Goal: Task Accomplishment & Management: Use online tool/utility

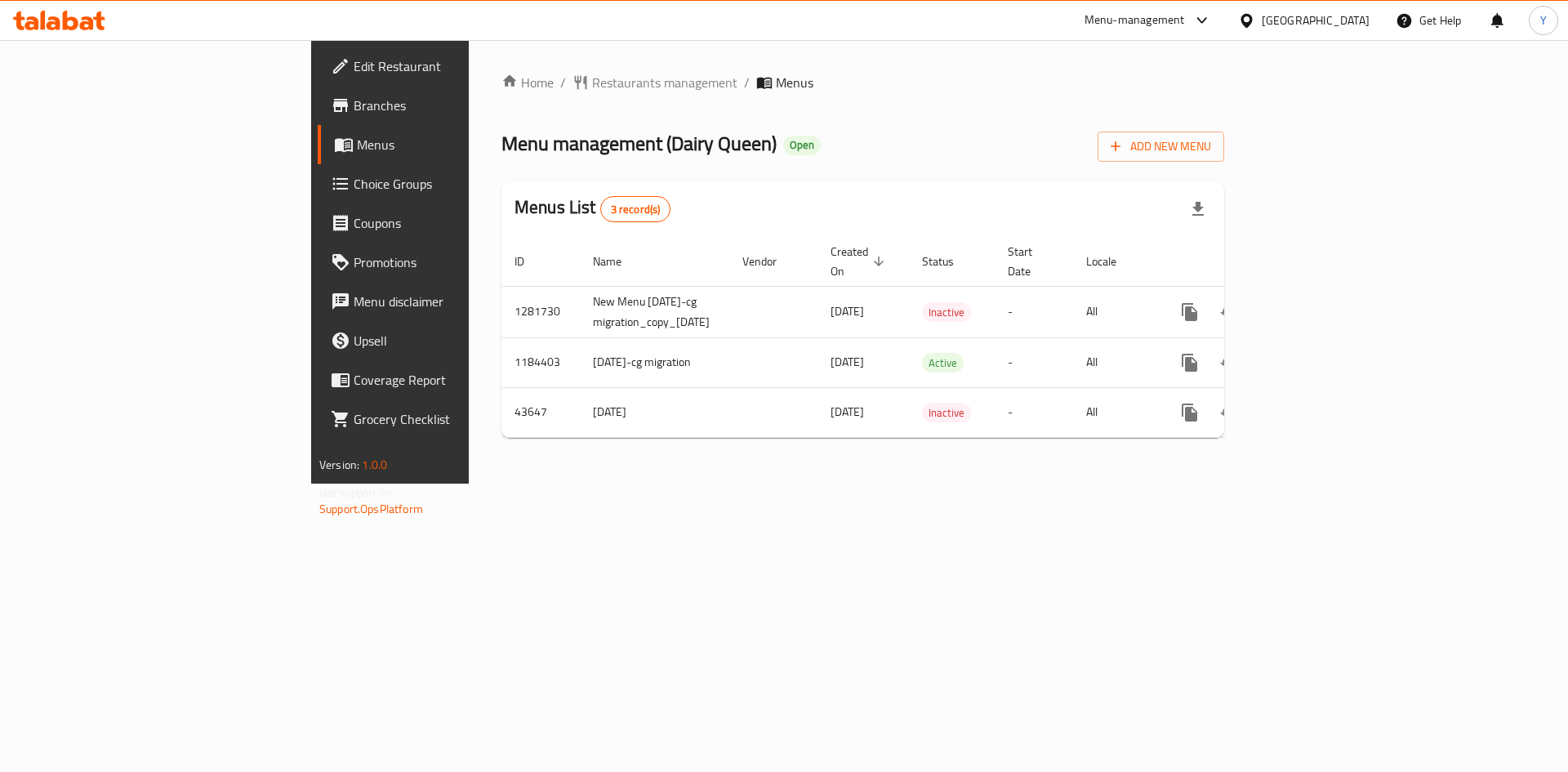
click at [354, 174] on span "Choice Groups" at bounding box center [457, 183] width 206 height 20
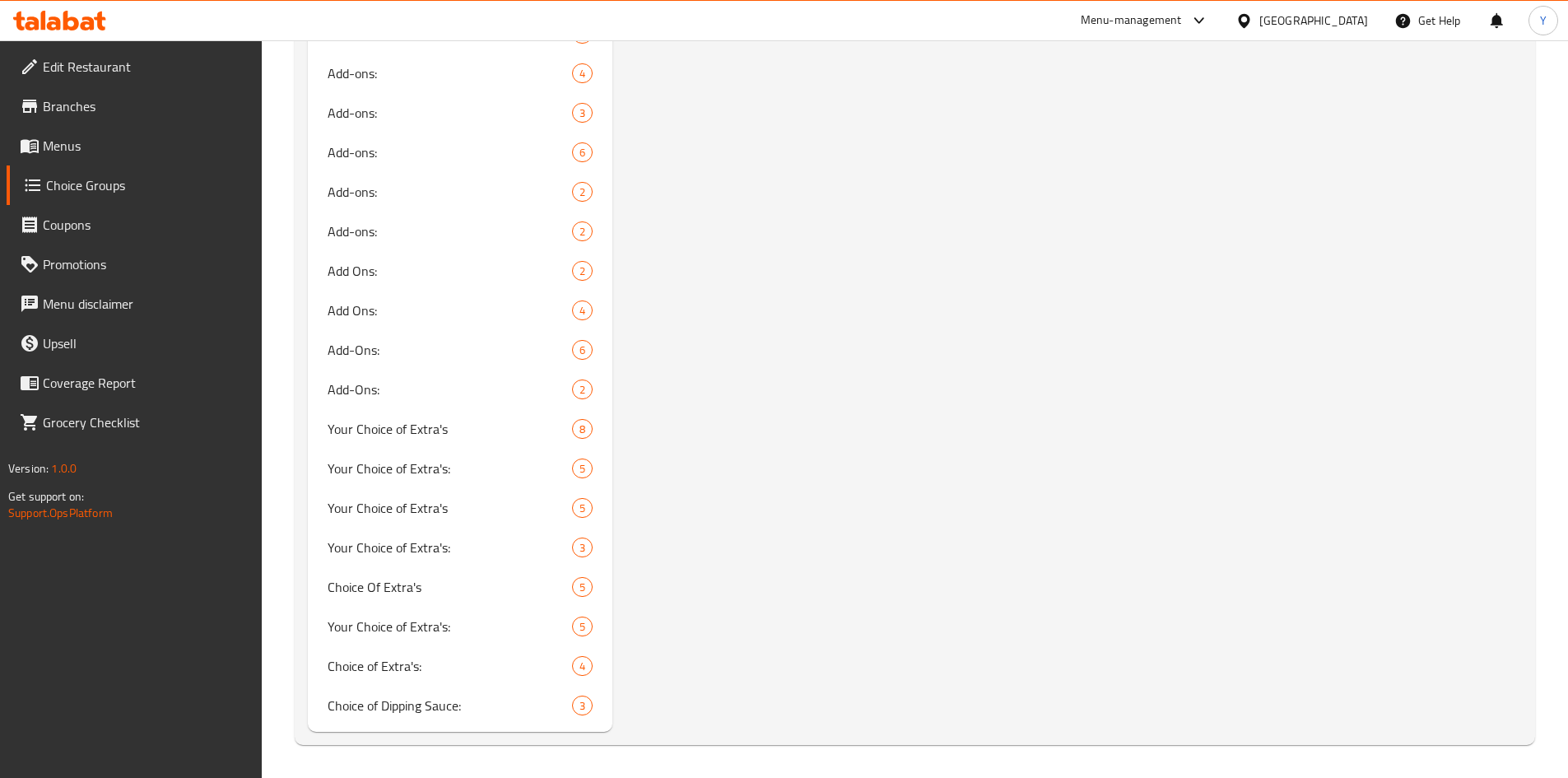
scroll to position [549, 0]
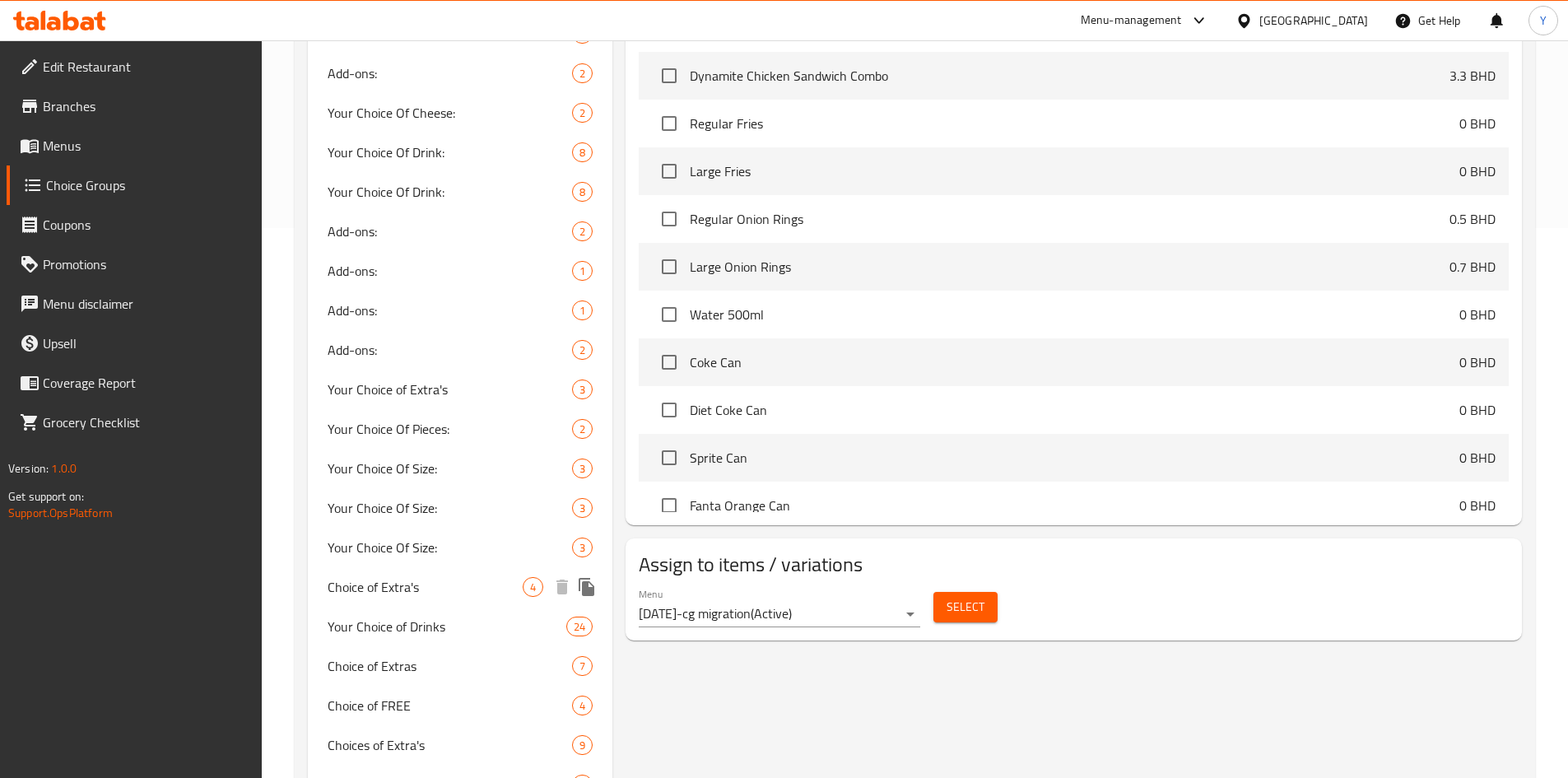
click at [413, 591] on span "Choice of Extra's" at bounding box center [425, 587] width 196 height 20
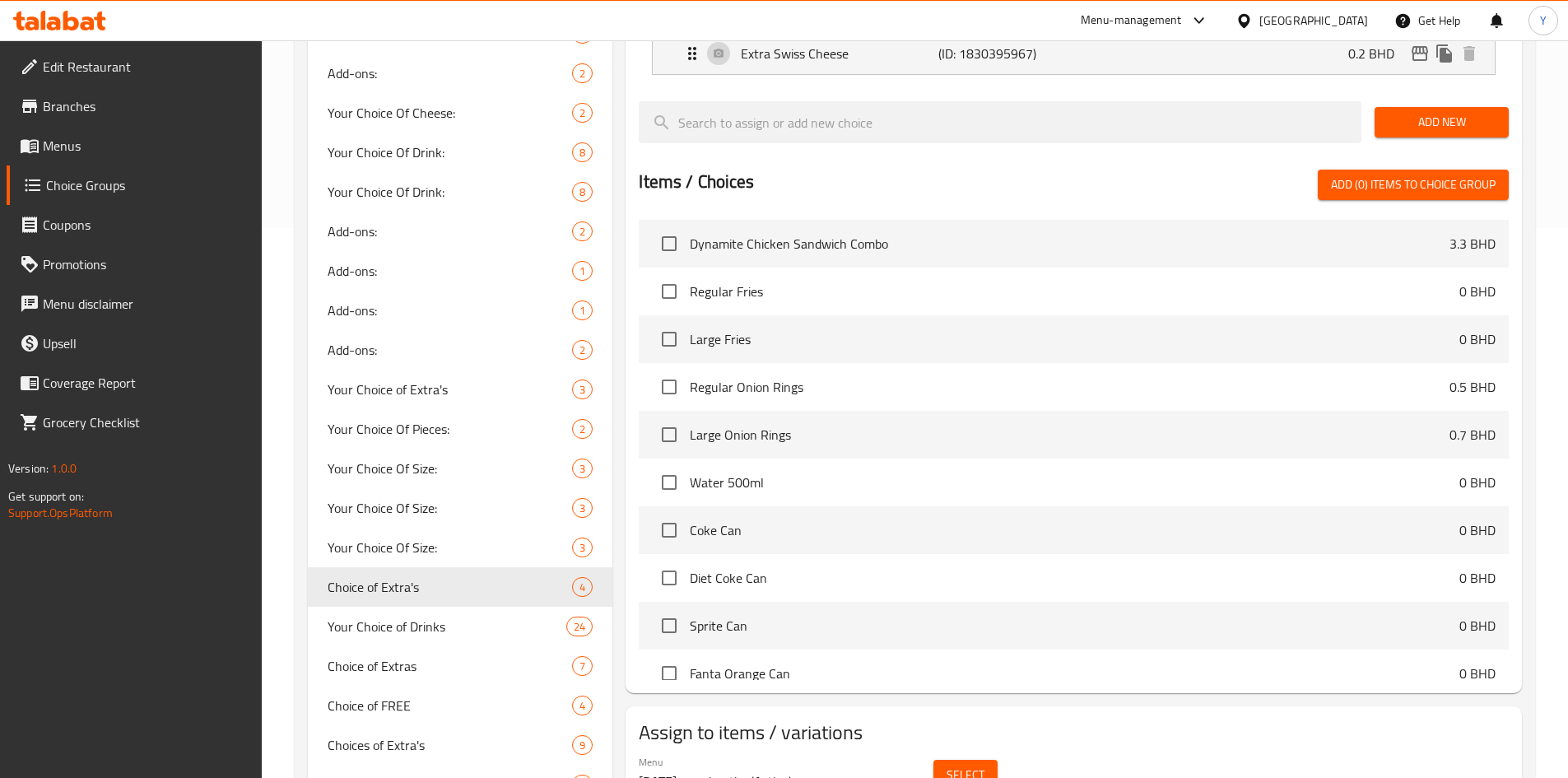
type input "Choice of Extra's"
type input "اختيار الإضافات"
type input "0"
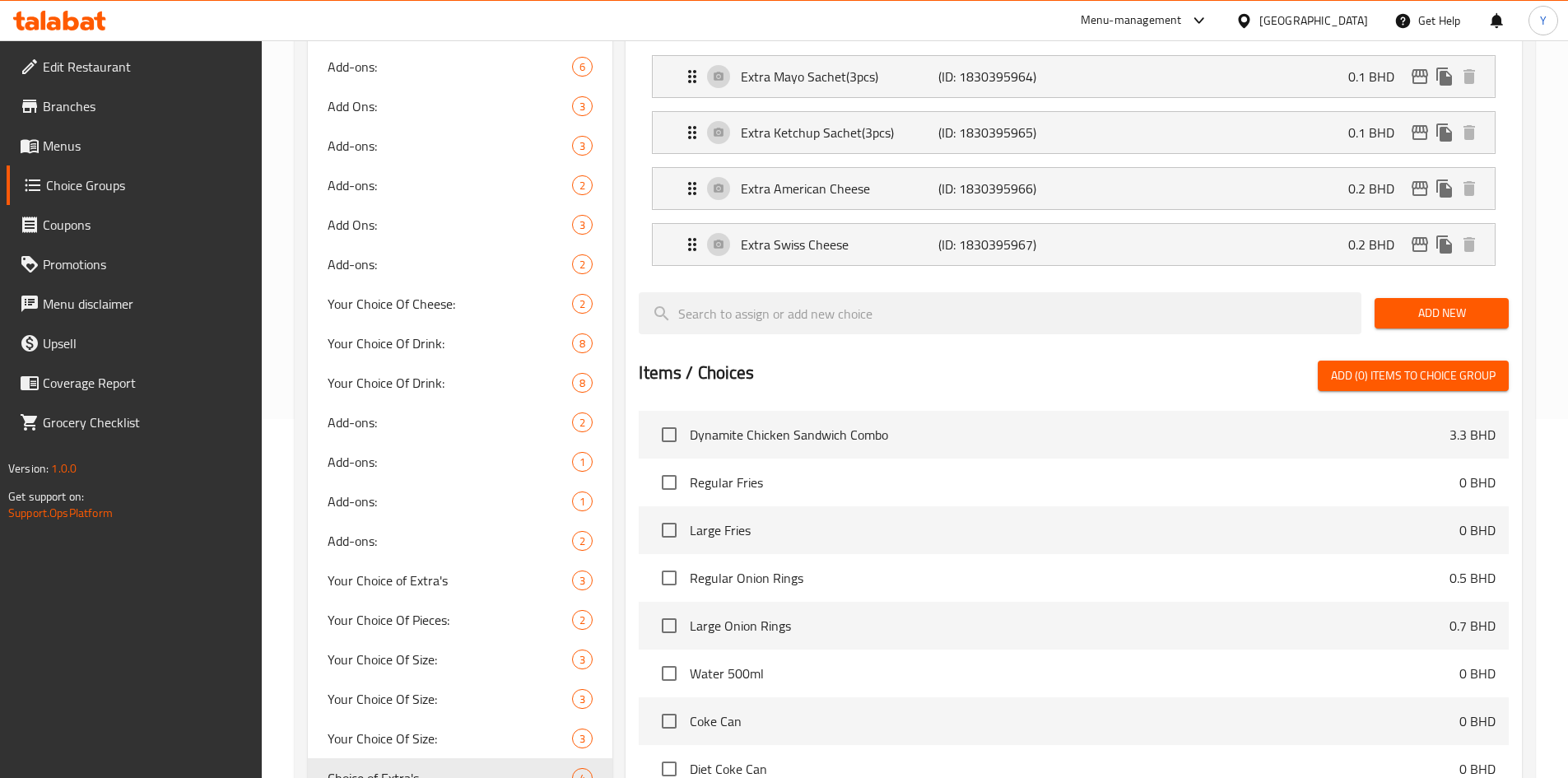
scroll to position [0, 0]
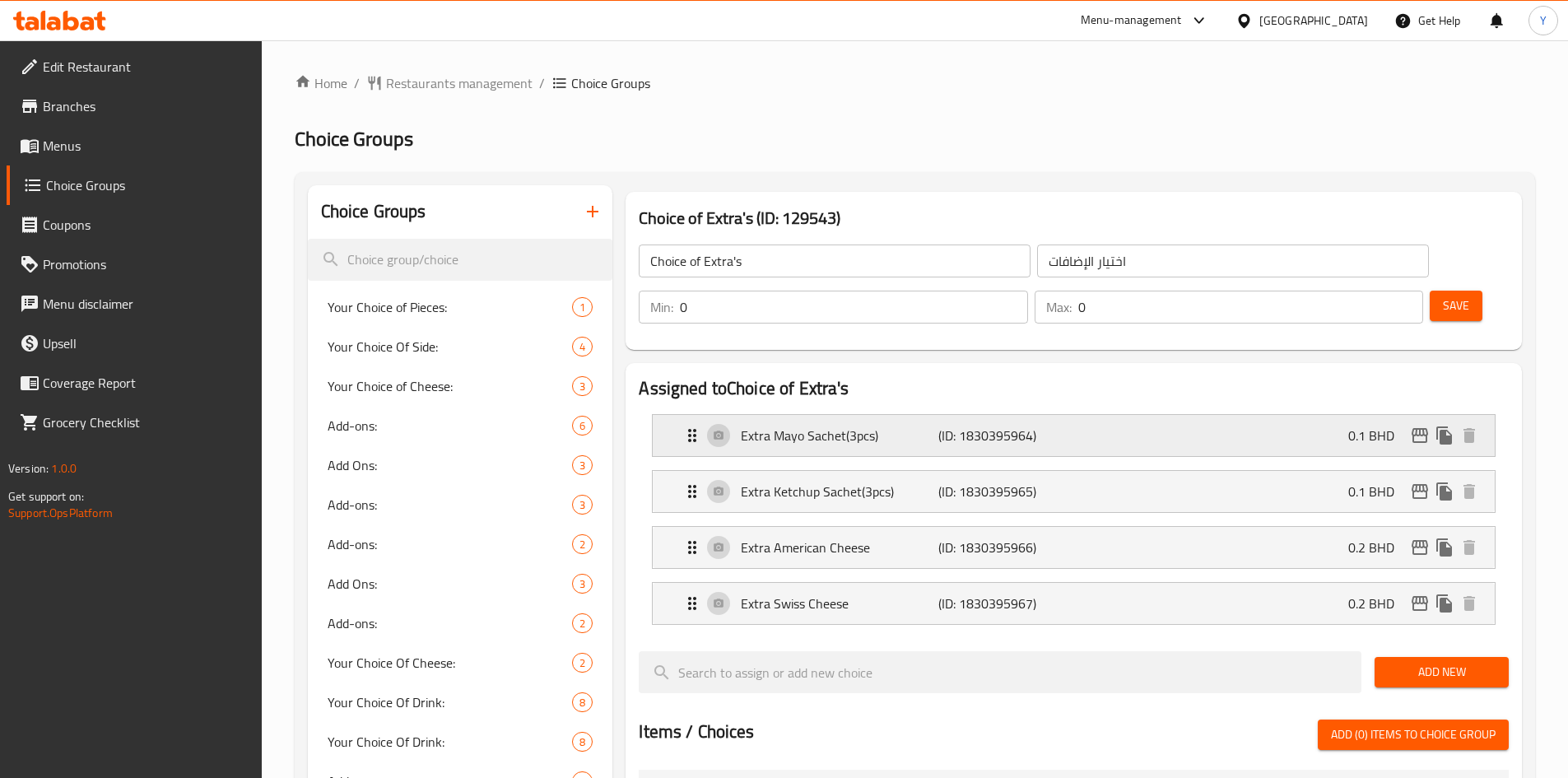
click at [861, 415] on div "Extra Mayo Sachet(3pcs) (ID: 1830395964) 0.1 BHD" at bounding box center [1079, 436] width 793 height 41
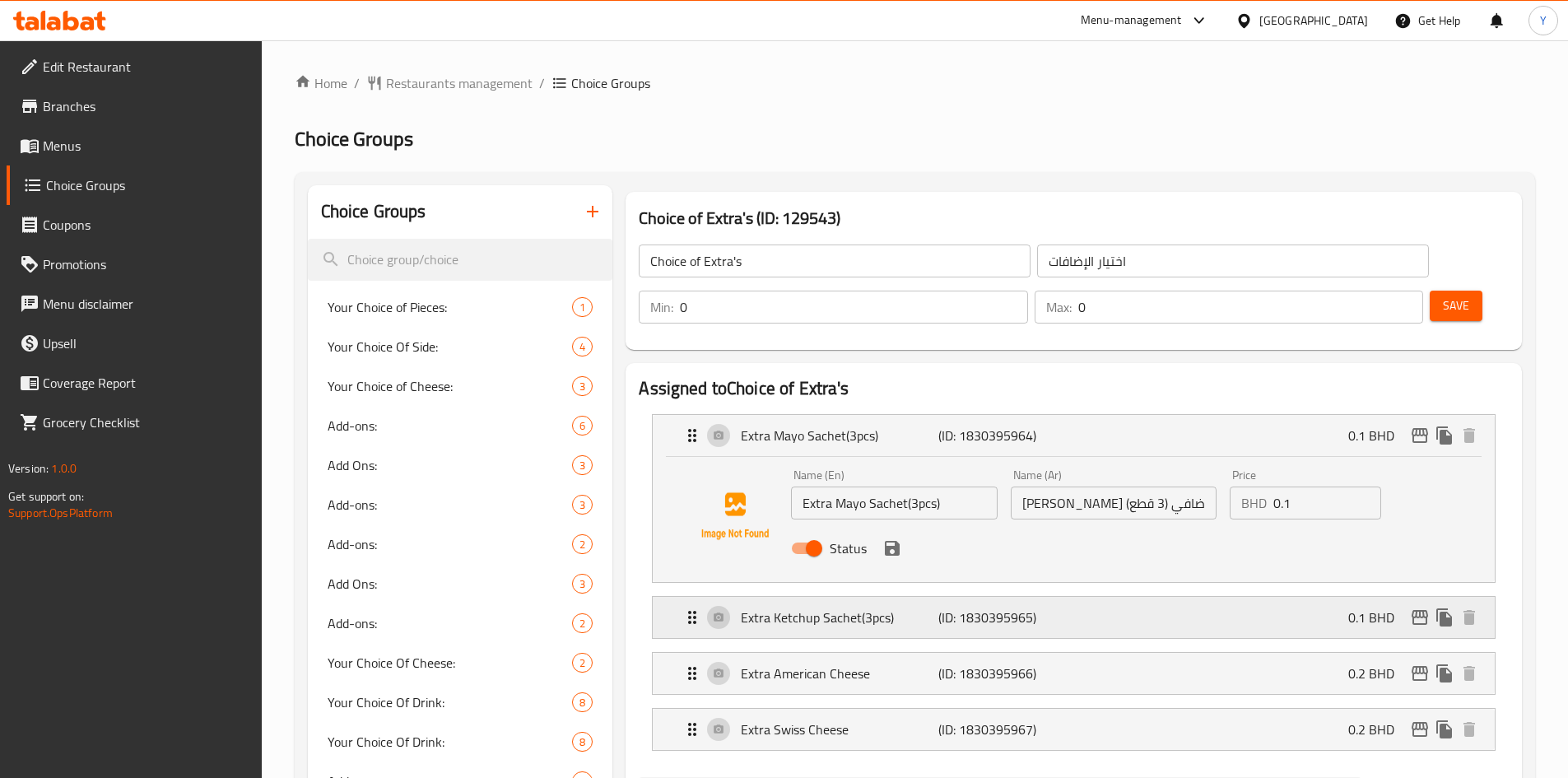
click at [925, 596] on div "Extra Ketchup Sachet(3pcs) (ID: 1830395965) 0.1 BHD" at bounding box center [1079, 617] width 793 height 41
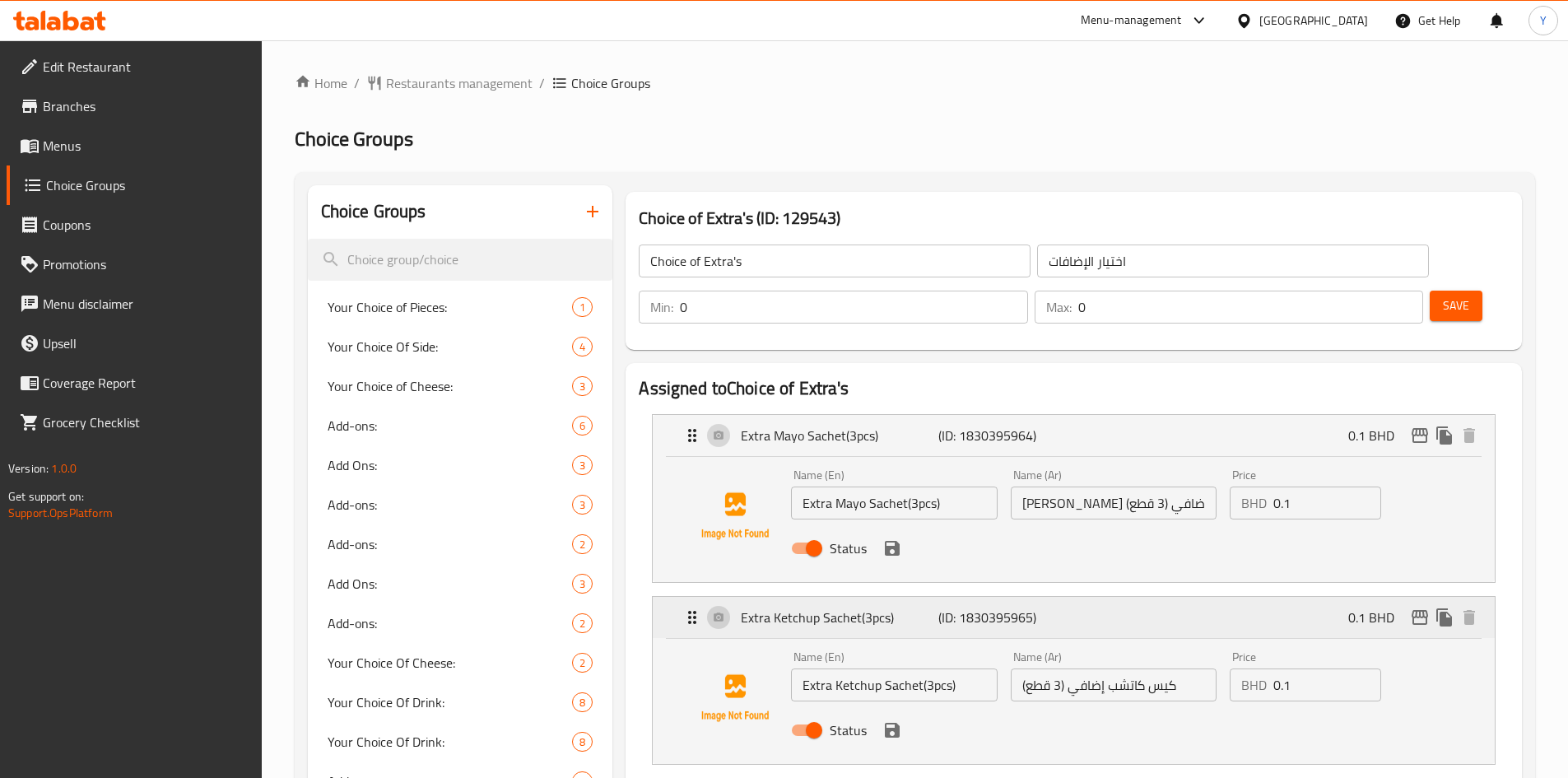
scroll to position [247, 0]
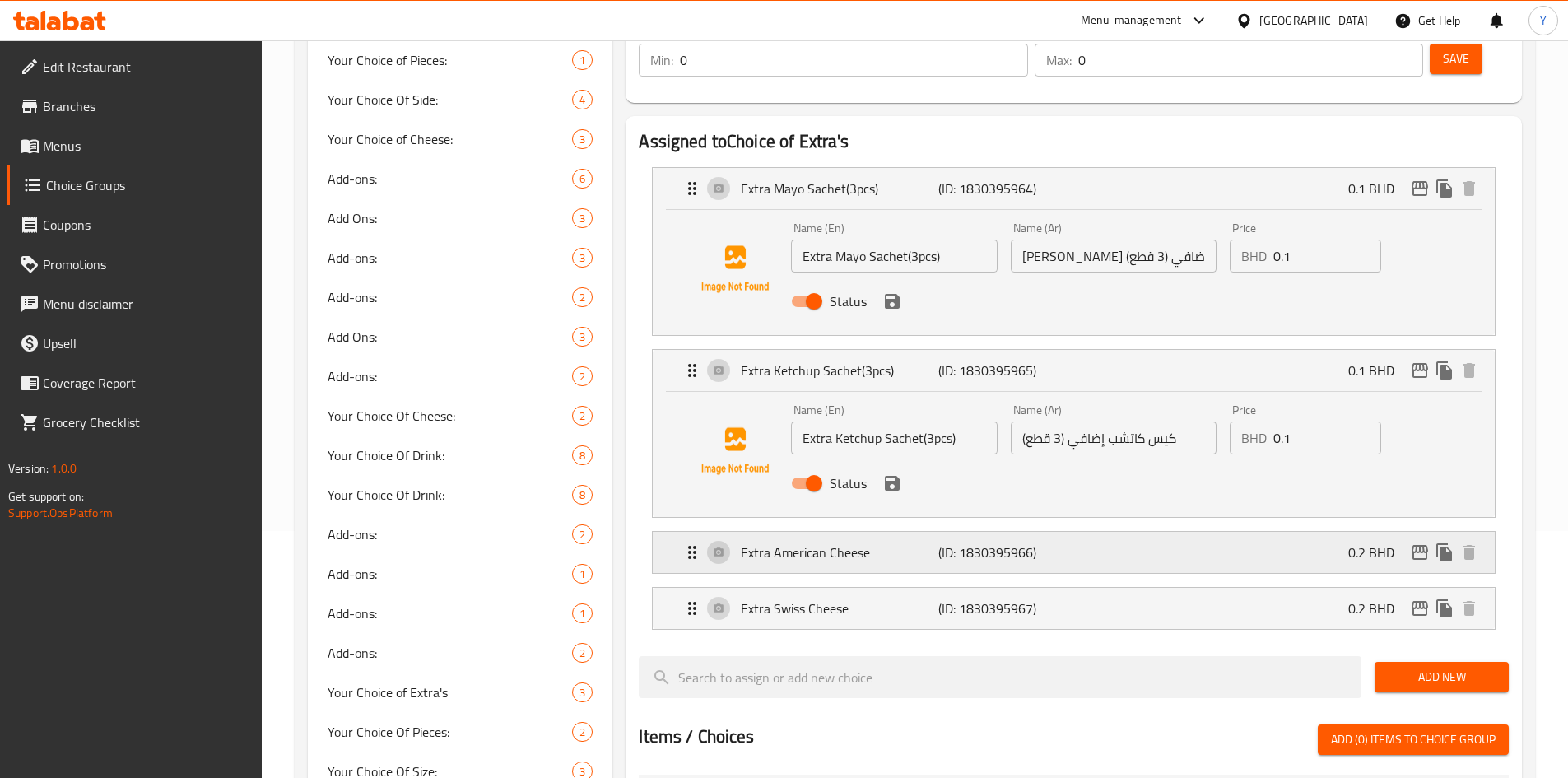
click at [950, 542] on p "(ID: 1830395966)" at bounding box center [1004, 552] width 132 height 20
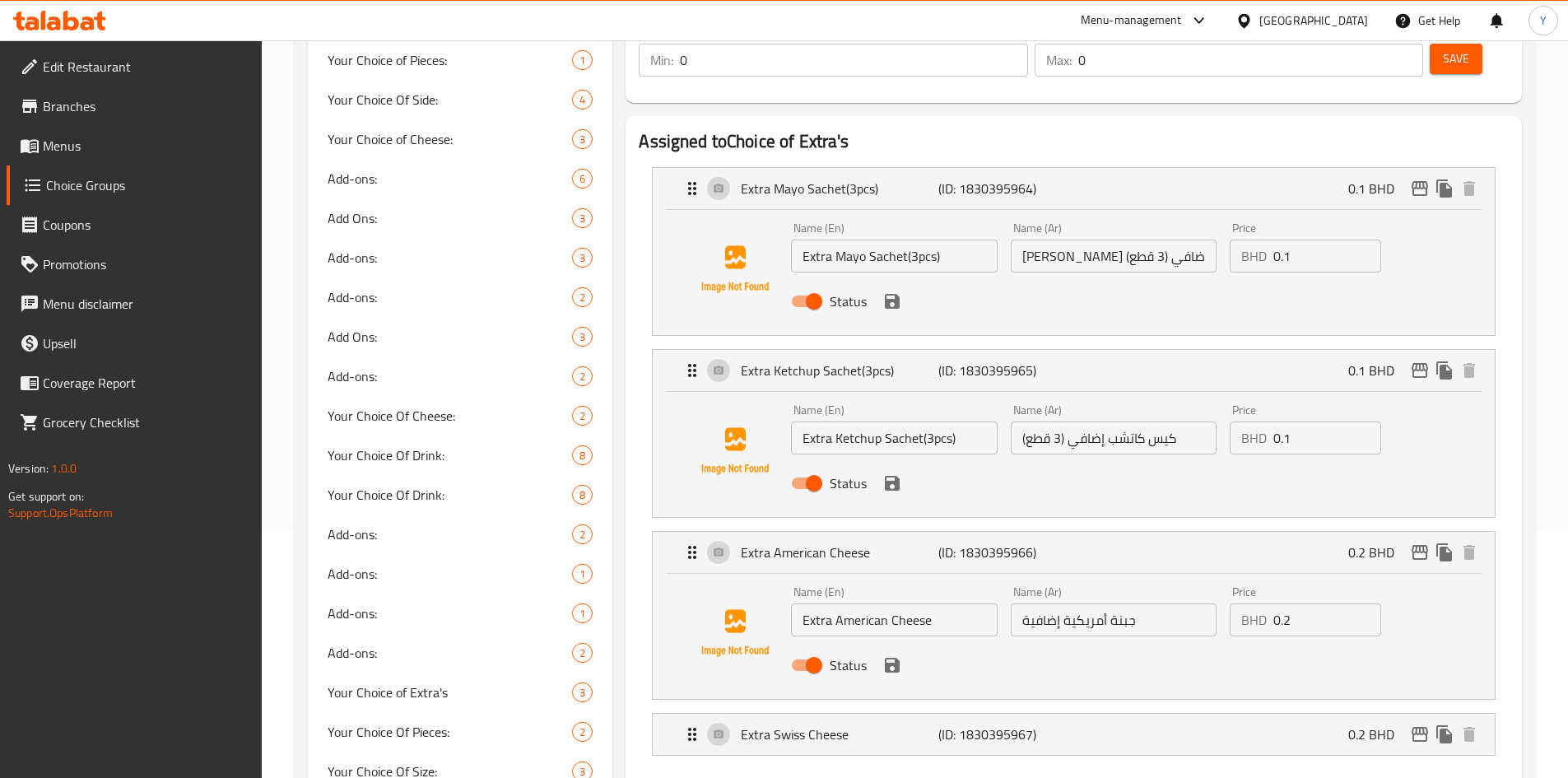
scroll to position [494, 0]
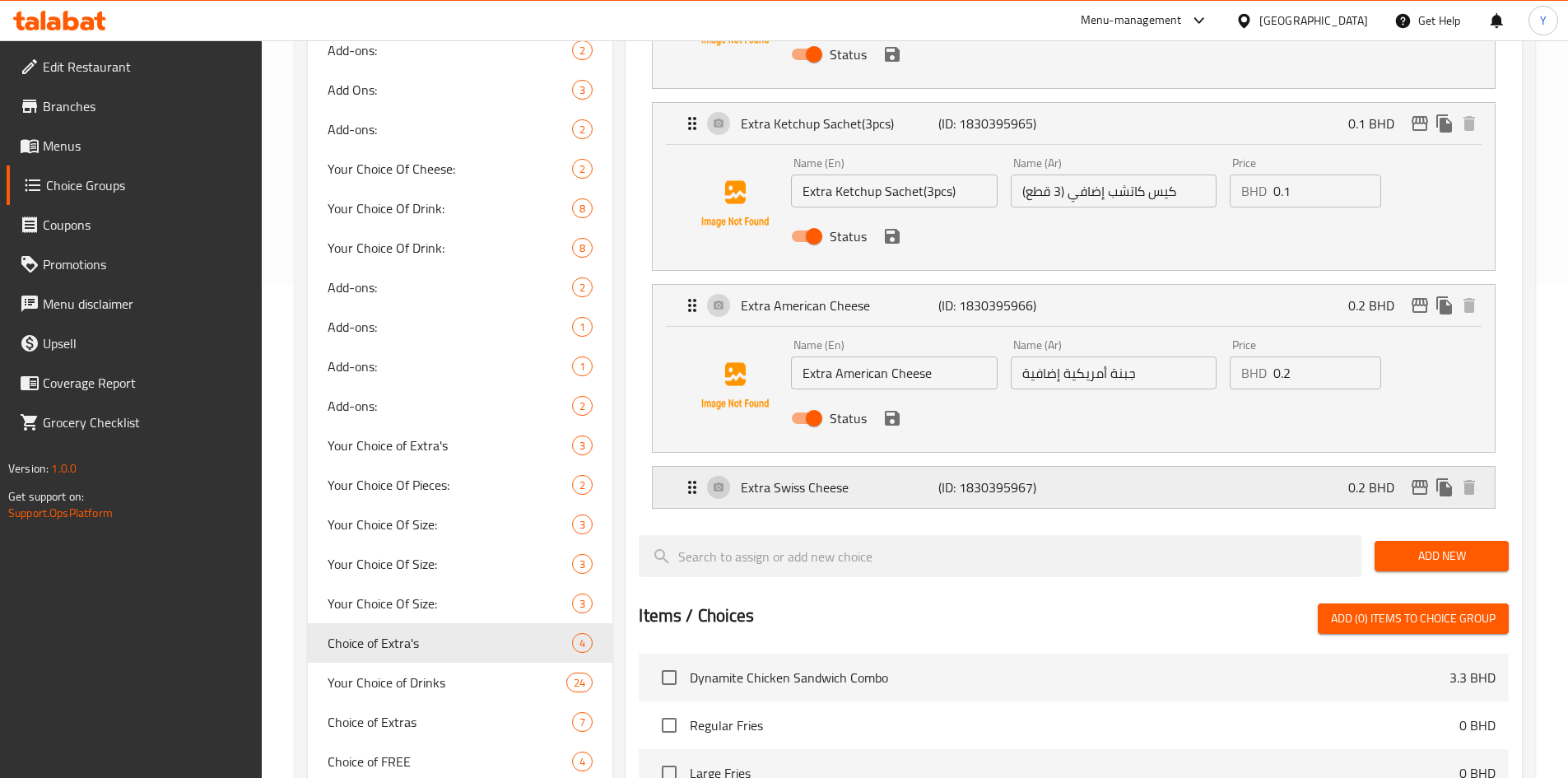
click at [996, 478] on p "(ID: 1830395967)" at bounding box center [1004, 488] width 132 height 20
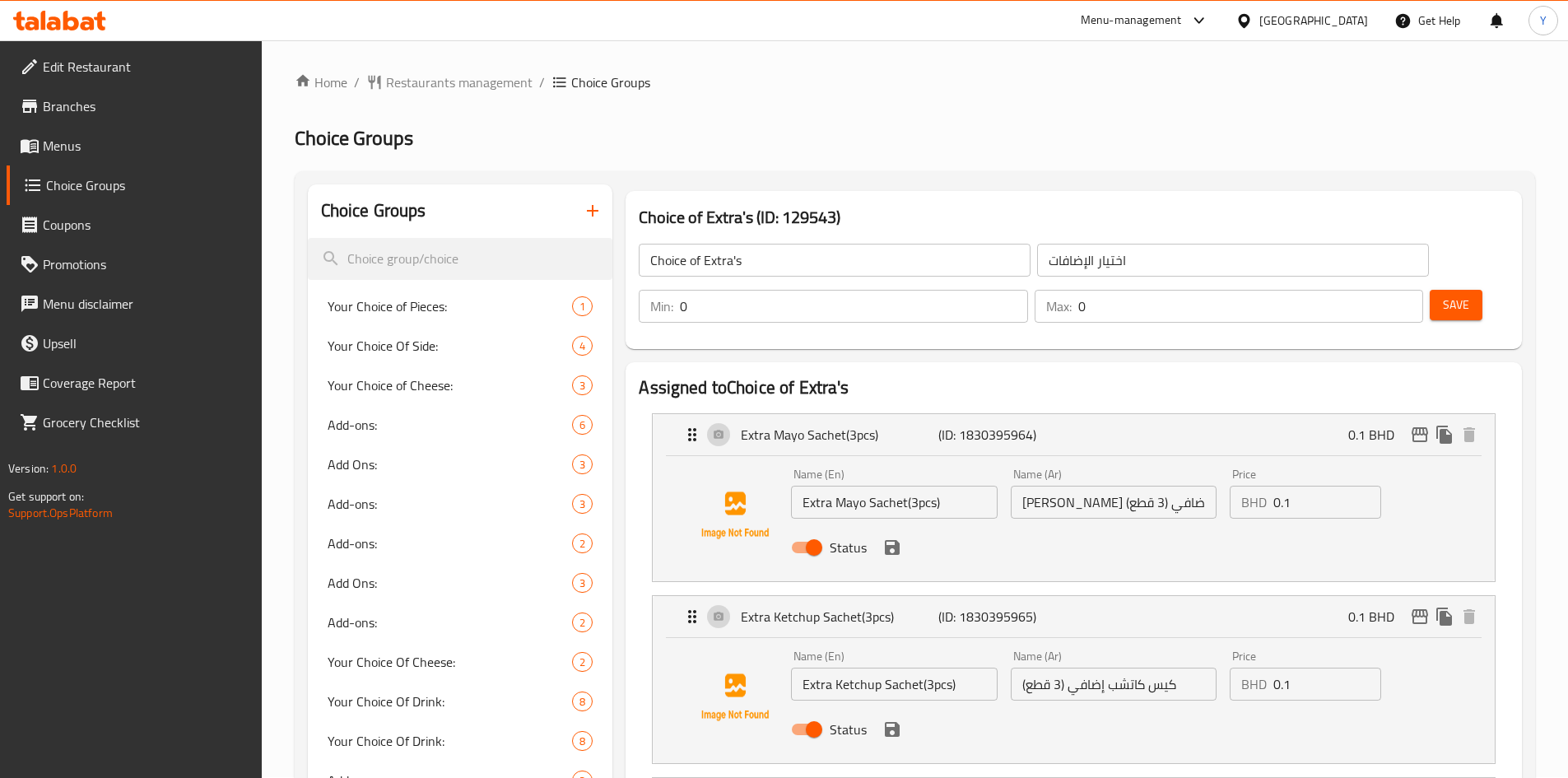
scroll to position [0, 0]
